Goal: Task Accomplishment & Management: Manage account settings

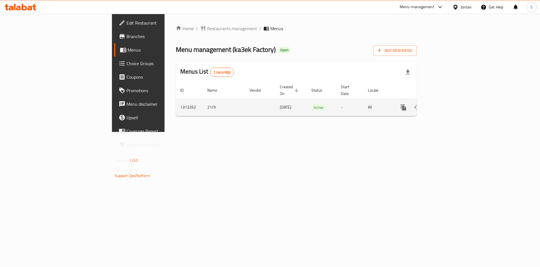
click at [451, 100] on link "enhanced table" at bounding box center [445, 107] width 14 height 14
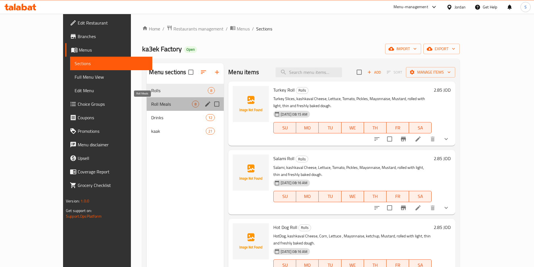
click at [151, 106] on span "Roll Meals" at bounding box center [171, 103] width 41 height 7
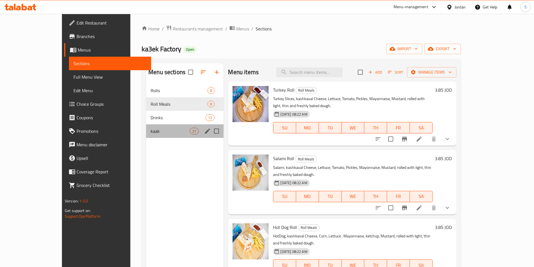
click at [146, 136] on div "kaak 21" at bounding box center [184, 131] width 77 height 14
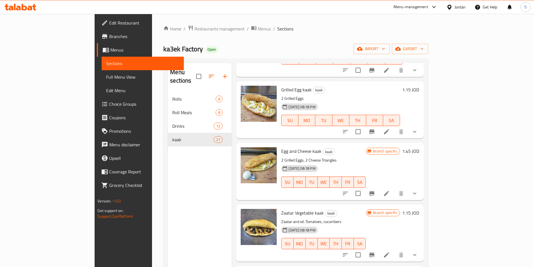
scroll to position [127, 0]
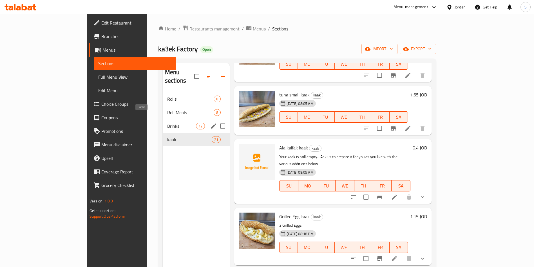
drag, startPoint x: 126, startPoint y: 129, endPoint x: 129, endPoint y: 107, distance: 22.1
click at [163, 115] on div "Rolls 8 Roll Meals 8 Drinks 12 kaak 21" at bounding box center [196, 119] width 67 height 54
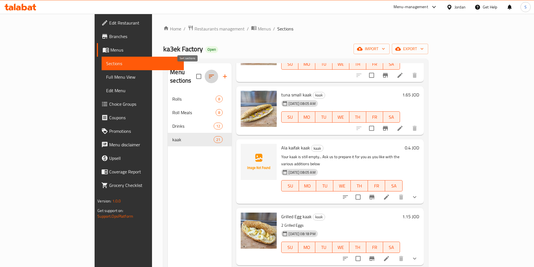
click at [208, 74] on icon "button" at bounding box center [211, 76] width 7 height 7
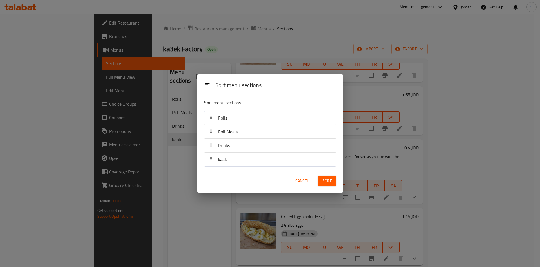
drag, startPoint x: 227, startPoint y: 167, endPoint x: 225, endPoint y: 160, distance: 7.2
click at [225, 160] on div "Sort menu sections Rolls Roll Meals Drinks kaak" at bounding box center [270, 132] width 145 height 74
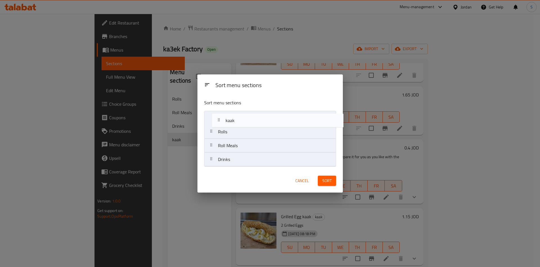
drag, startPoint x: 225, startPoint y: 160, endPoint x: 232, endPoint y: 119, distance: 42.3
click at [232, 119] on nav "Rolls Roll Meals Drinks kaak" at bounding box center [270, 139] width 132 height 56
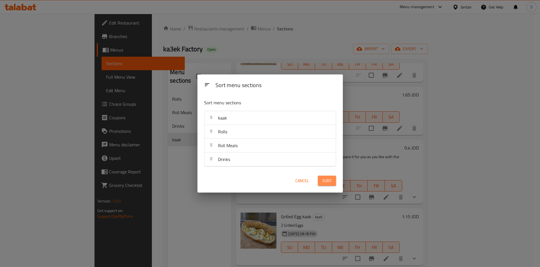
click at [333, 180] on button "Sort" at bounding box center [327, 180] width 18 height 10
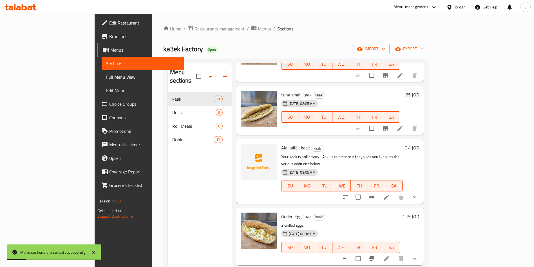
click at [168, 90] on nav "kaak 21 Rolls 8 Roll Meals 8 Drinks 12" at bounding box center [200, 119] width 64 height 59
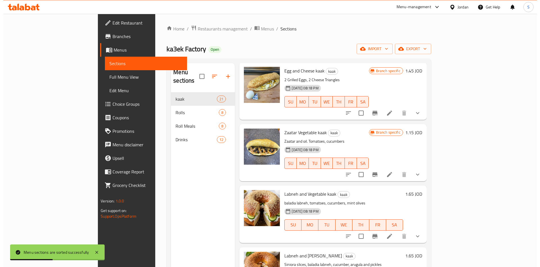
scroll to position [338, 0]
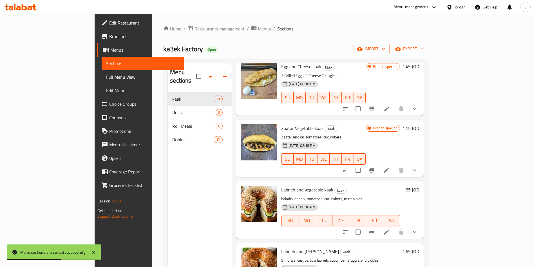
click at [394, 165] on li at bounding box center [387, 170] width 16 height 10
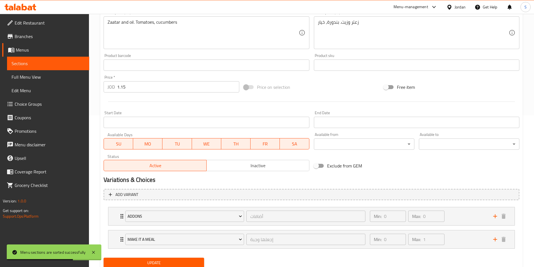
scroll to position [172, 0]
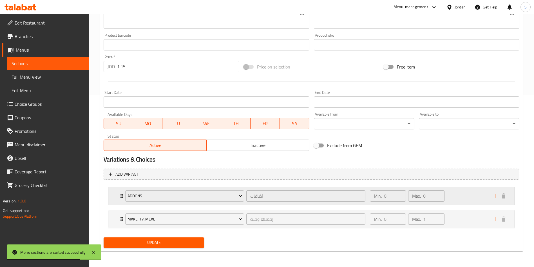
click at [118, 195] on div "addons أضافات ​ Min: 0 ​ Max: 0 ​" at bounding box center [311, 196] width 406 height 18
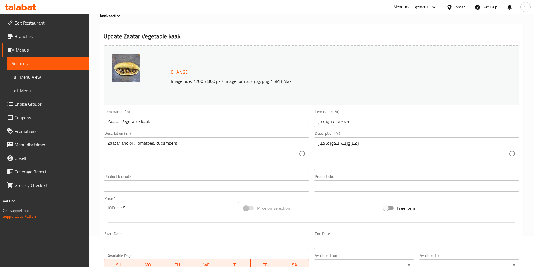
scroll to position [0, 0]
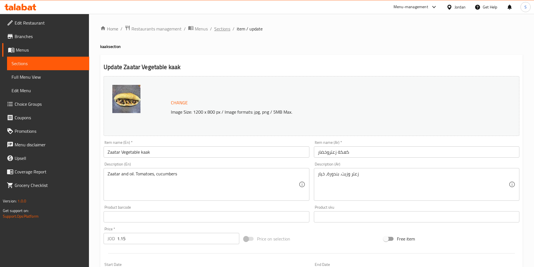
click at [224, 25] on span "Sections" at bounding box center [222, 28] width 16 height 7
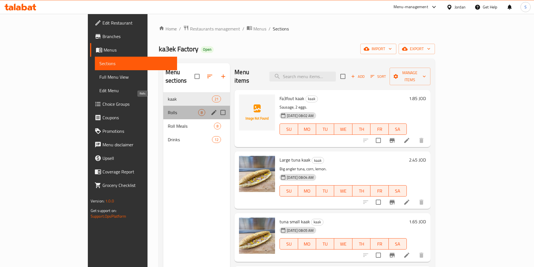
click at [168, 109] on span "Rolls" at bounding box center [183, 112] width 30 height 7
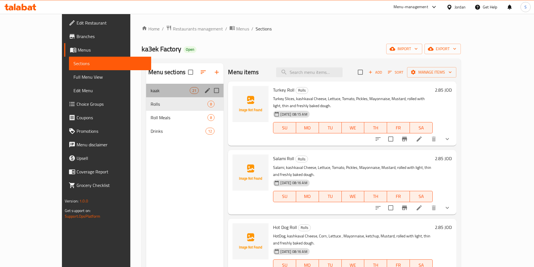
click at [146, 84] on div "kaak 21" at bounding box center [184, 91] width 77 height 14
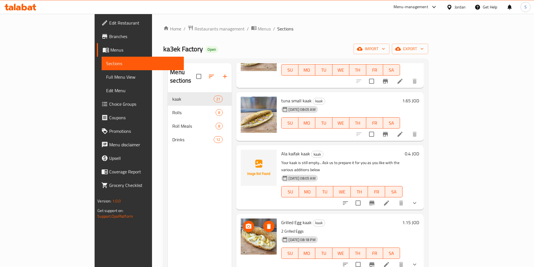
scroll to position [169, 0]
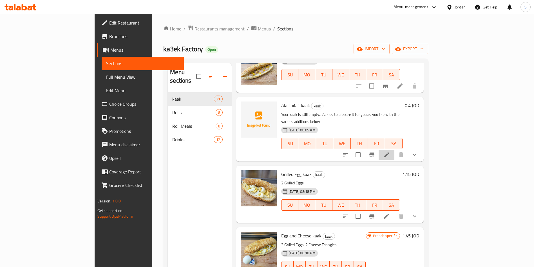
click at [394, 149] on li at bounding box center [387, 154] width 16 height 10
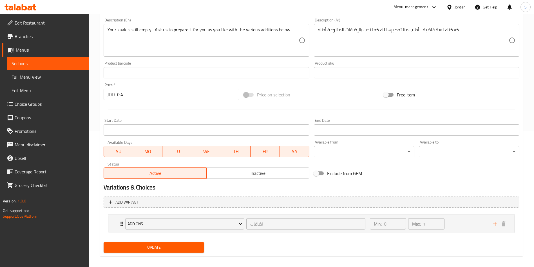
scroll to position [140, 0]
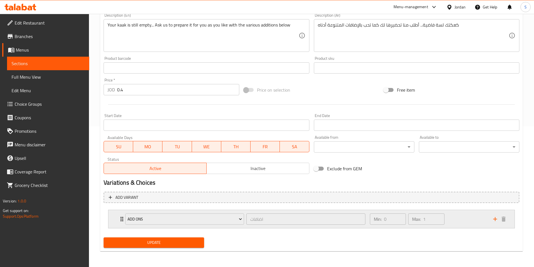
click at [116, 211] on div "ADD ONS اضافات ​ Min: 0 ​ Max: 1 ​" at bounding box center [311, 219] width 406 height 18
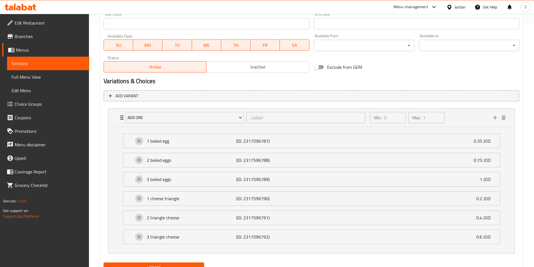
scroll to position [267, 0]
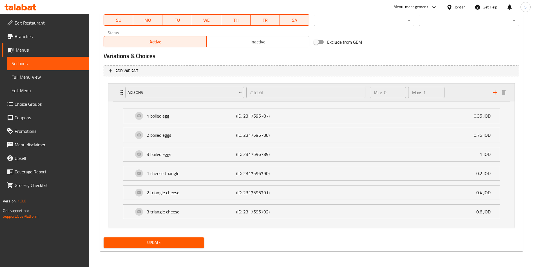
click at [114, 88] on div "ADD ONS اضافات ​ Min: 0 ​ Max: 1 ​" at bounding box center [311, 92] width 406 height 18
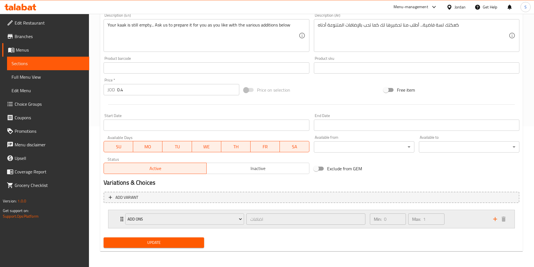
scroll to position [140, 0]
click at [116, 217] on div "ADD ONS اضافات ​ Min: 0 ​ Max: 1 ​" at bounding box center [311, 219] width 406 height 18
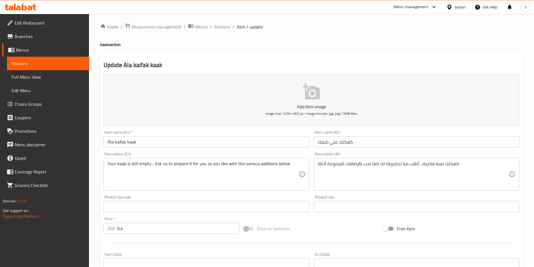
scroll to position [0, 0]
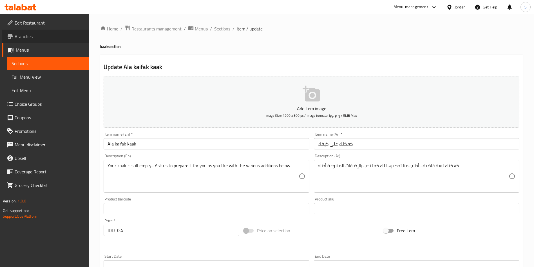
click at [15, 38] on span "Branches" at bounding box center [50, 36] width 70 height 7
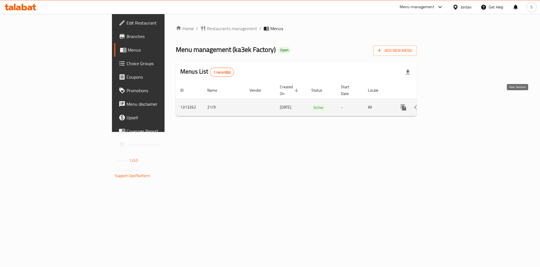
click at [451, 105] on link "enhanced table" at bounding box center [445, 107] width 14 height 14
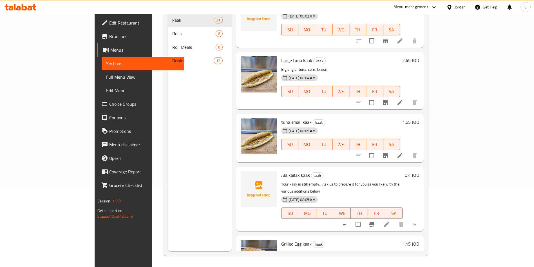
scroll to position [17, 0]
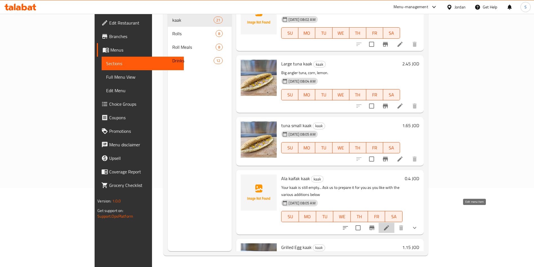
click at [389, 225] on icon at bounding box center [386, 227] width 5 height 5
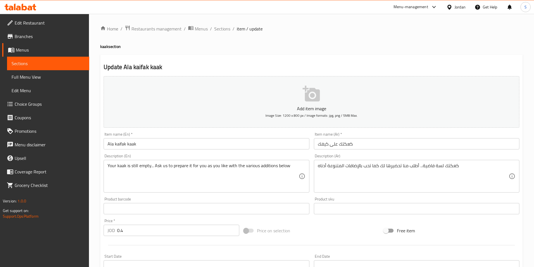
scroll to position [140, 0]
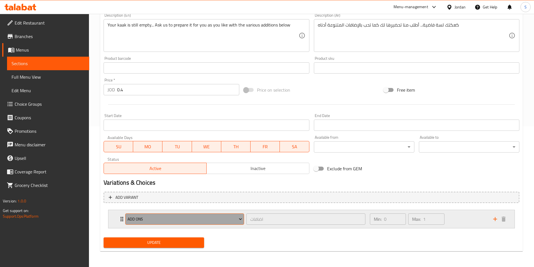
click at [128, 219] on span "ADD ONS" at bounding box center [184, 218] width 115 height 7
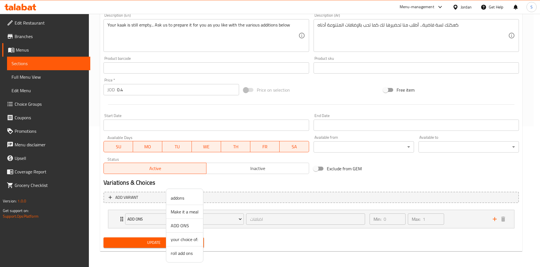
click at [109, 219] on div at bounding box center [270, 133] width 540 height 267
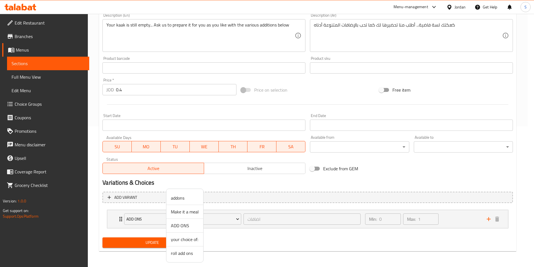
click at [109, 219] on div "ADD ONS اضافات ​ Min: 0 ​ Max: 1 ​" at bounding box center [307, 219] width 401 height 18
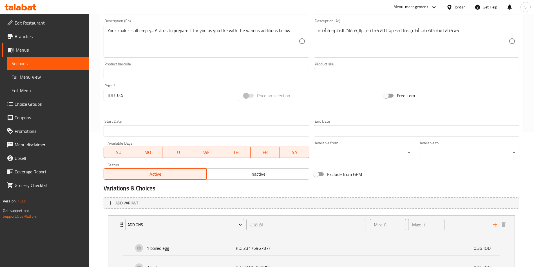
scroll to position [0, 0]
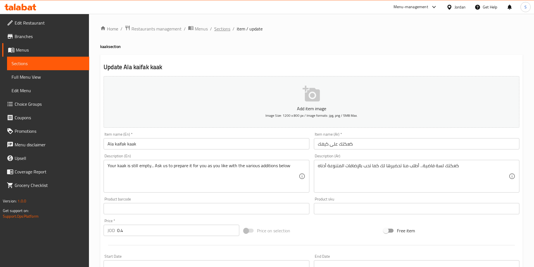
click at [225, 26] on span "Sections" at bounding box center [222, 28] width 16 height 7
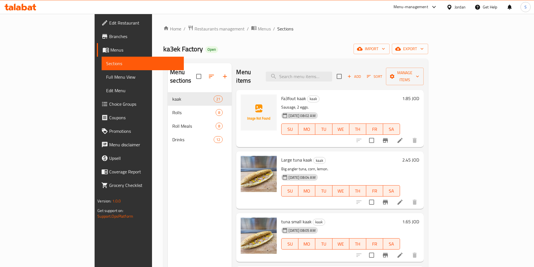
click at [403, 198] on icon at bounding box center [400, 201] width 7 height 7
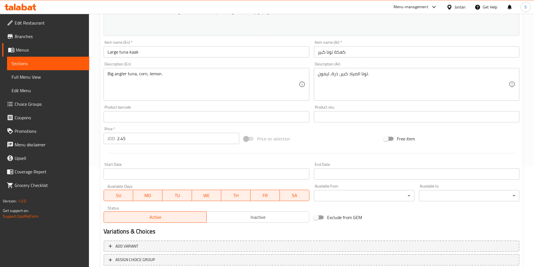
scroll to position [139, 0]
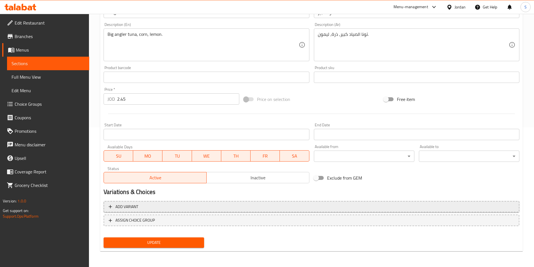
click at [147, 203] on span "Add variant" at bounding box center [312, 206] width 406 height 7
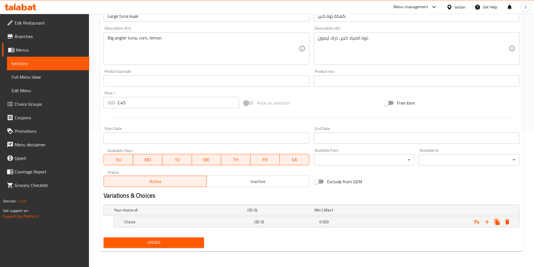
scroll to position [136, 0]
click at [118, 224] on div "Choice (ID: 0) 0 JOD" at bounding box center [316, 221] width 405 height 10
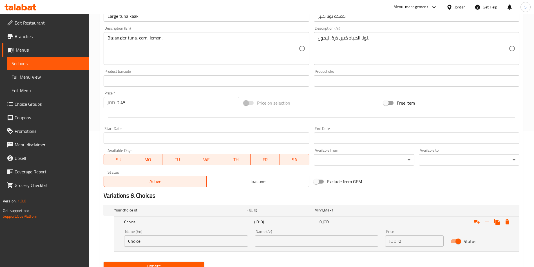
click at [103, 211] on div "Your choice of: (ID: 0) Min 1 , Max 1 Name (En) Your choice of: Name (En) Name …" at bounding box center [311, 230] width 420 height 57
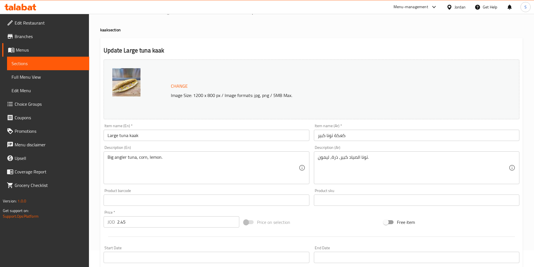
scroll to position [0, 0]
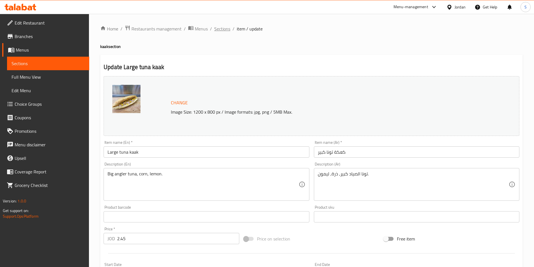
click at [226, 31] on span "Sections" at bounding box center [222, 28] width 16 height 7
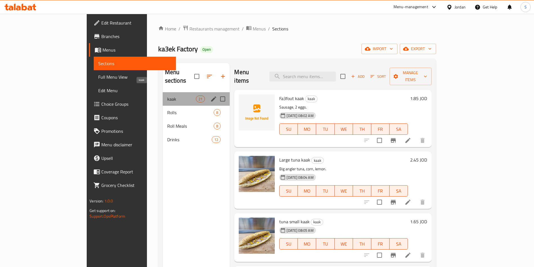
click at [167, 95] on span "kaak" at bounding box center [181, 98] width 29 height 7
click at [163, 96] on div "kaak 21" at bounding box center [196, 99] width 67 height 14
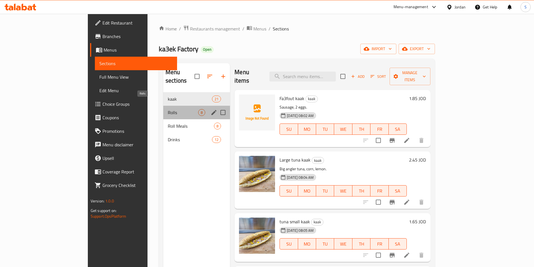
click at [168, 109] on span "Rolls" at bounding box center [183, 112] width 30 height 7
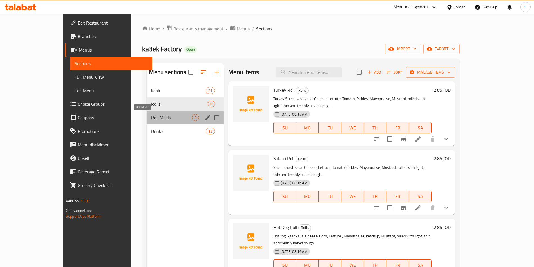
click at [151, 116] on span "Roll Meals" at bounding box center [171, 117] width 41 height 7
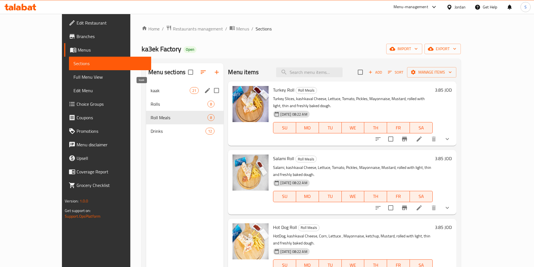
click at [151, 93] on span "kaak" at bounding box center [170, 90] width 39 height 7
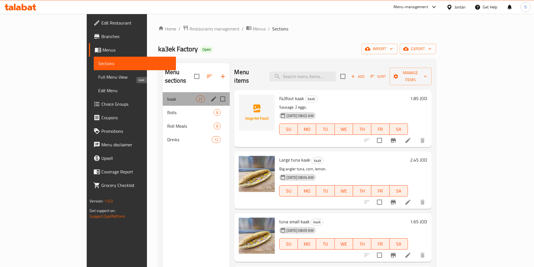
click at [167, 95] on span "kaak" at bounding box center [181, 98] width 29 height 7
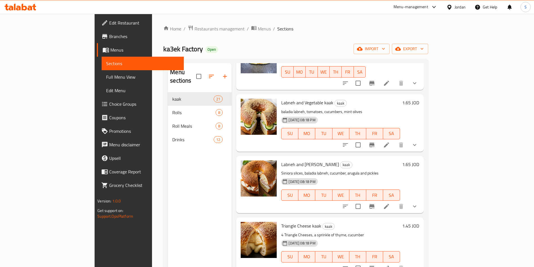
scroll to position [464, 0]
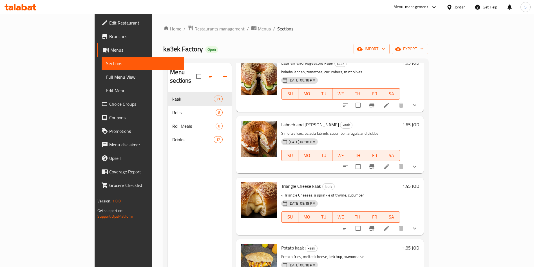
click at [109, 36] on span "Branches" at bounding box center [144, 36] width 70 height 7
